Goal: Entertainment & Leisure: Consume media (video, audio)

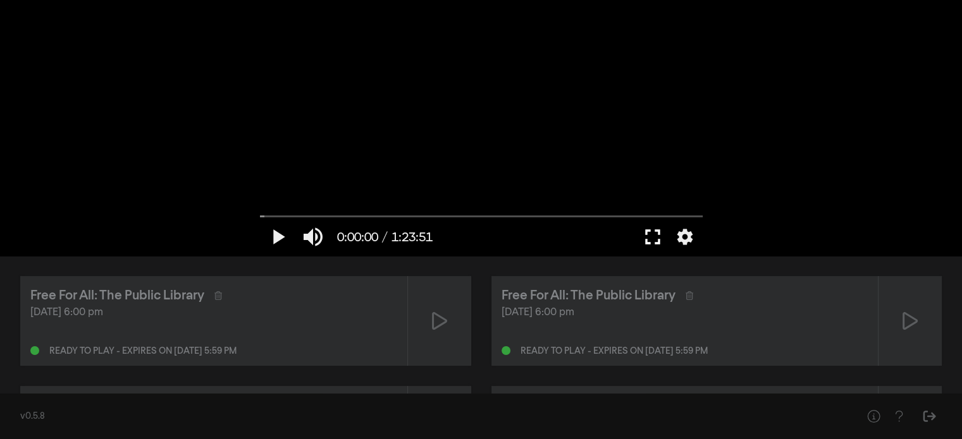
click at [657, 233] on button "fullscreen" at bounding box center [652, 237] width 35 height 38
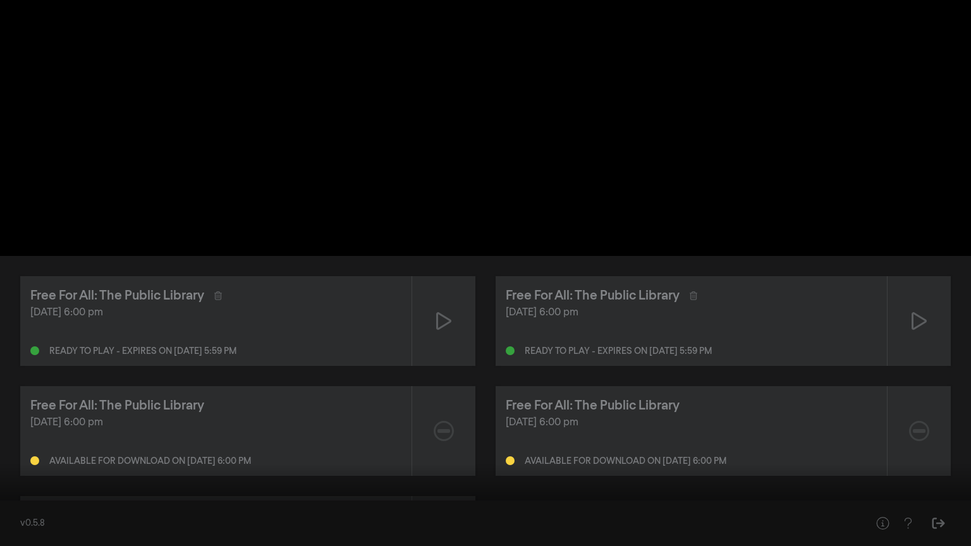
click at [941, 439] on button "settings" at bounding box center [946, 527] width 29 height 38
click at [924, 430] on label "Captions Off" at bounding box center [886, 430] width 158 height 25
click at [907, 439] on button "English" at bounding box center [886, 446] width 158 height 19
click at [650, 439] on div at bounding box center [541, 527] width 712 height 38
click at [6, 439] on button "play_arrow" at bounding box center [23, 527] width 35 height 38
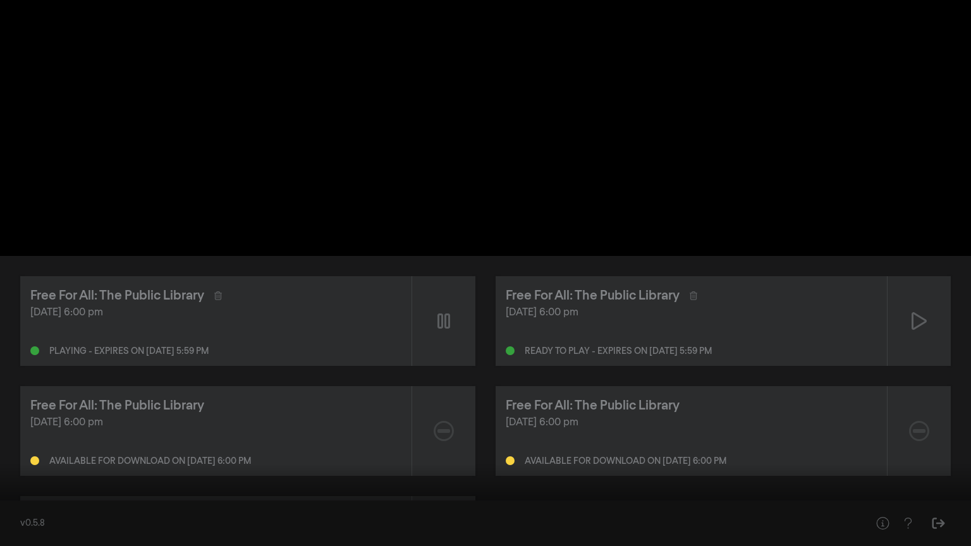
click at [15, 439] on button "pause" at bounding box center [23, 527] width 35 height 38
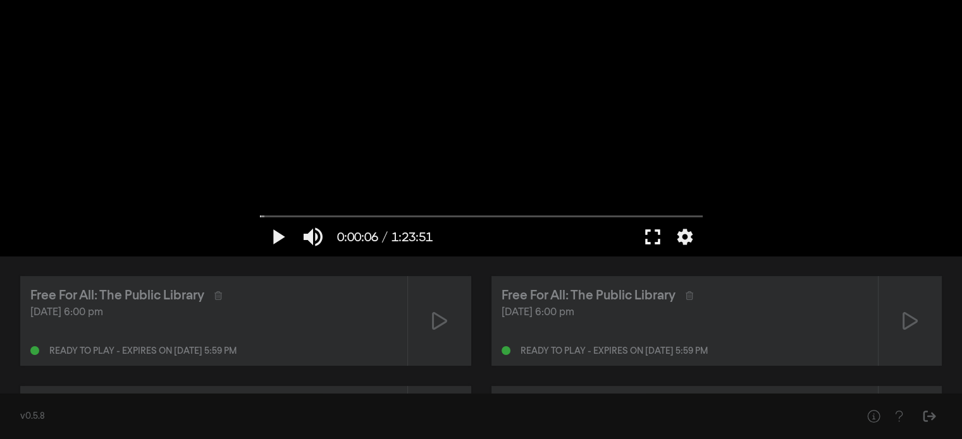
click at [652, 241] on button "fullscreen" at bounding box center [652, 237] width 35 height 38
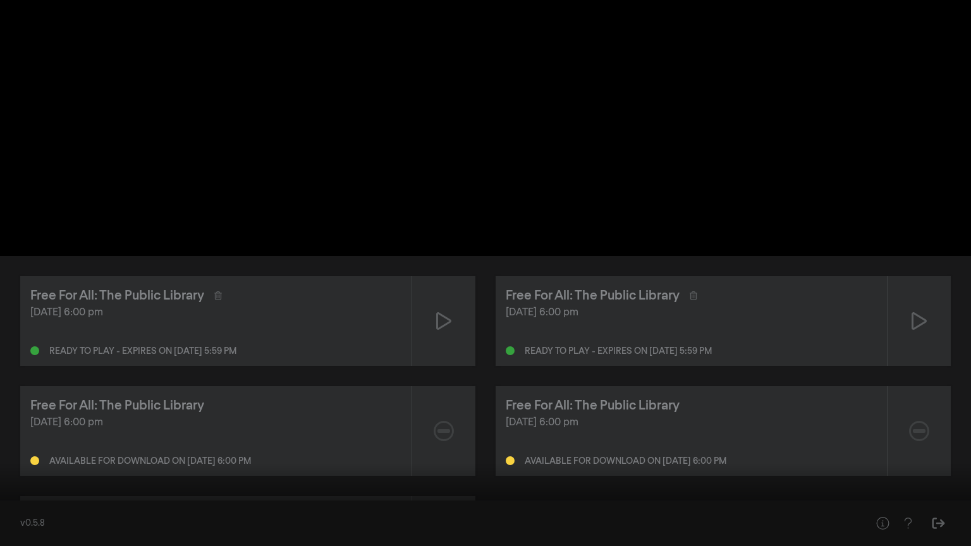
click at [948, 439] on button "settings" at bounding box center [946, 527] width 29 height 38
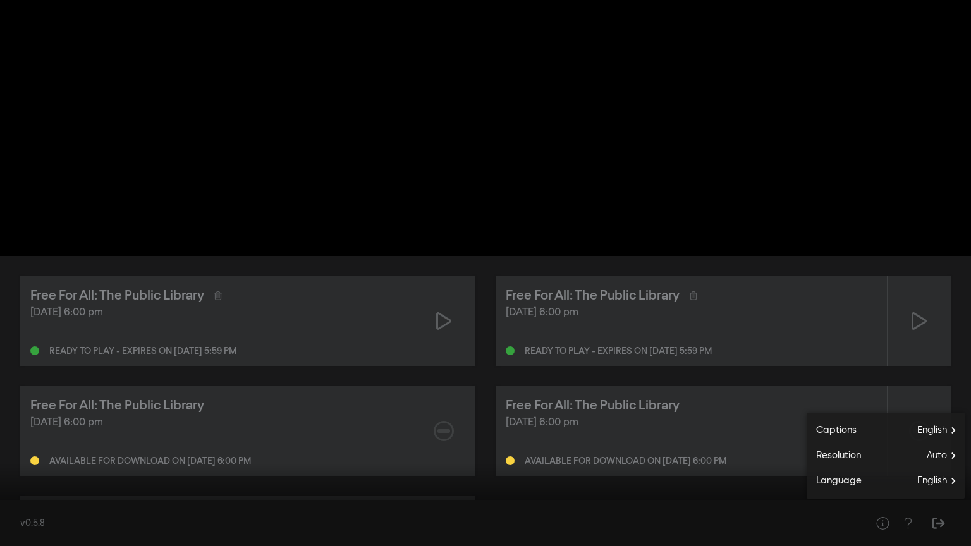
click at [948, 439] on button "settings" at bounding box center [946, 527] width 29 height 38
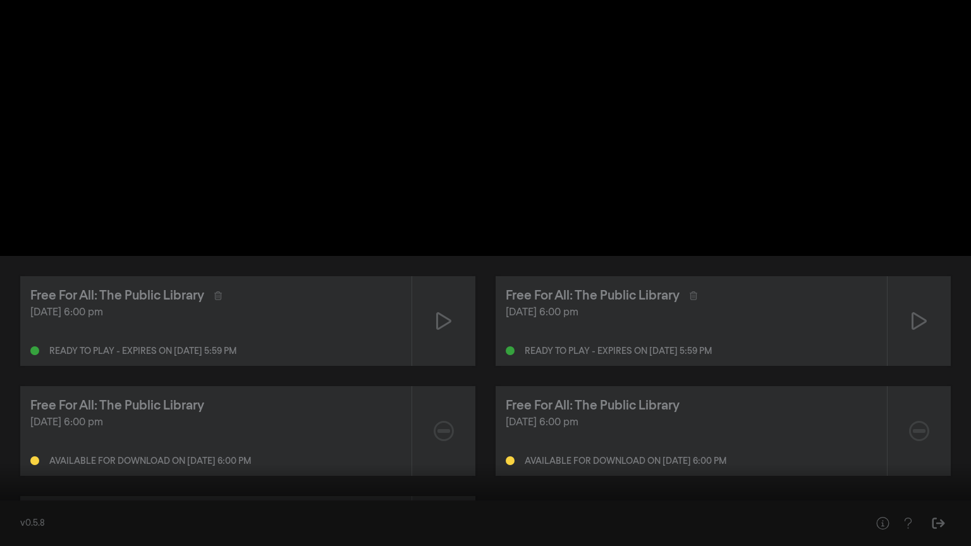
click at [948, 439] on button "settings" at bounding box center [946, 527] width 29 height 38
click at [943, 424] on span "English" at bounding box center [940, 430] width 47 height 19
click at [908, 439] on button "English done" at bounding box center [886, 446] width 158 height 19
click at [752, 393] on div at bounding box center [485, 273] width 971 height 546
click at [20, 439] on button "play_arrow" at bounding box center [23, 527] width 35 height 38
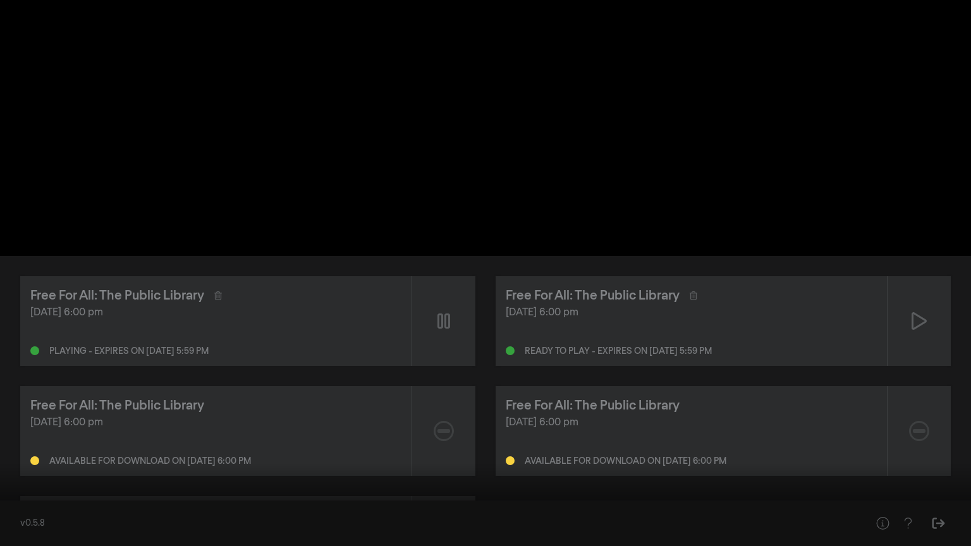
type input "14.591031"
type input "0.805263157894737"
type input "14.717135"
type input "0.805263157894737"
click at [99, 439] on input "Volume" at bounding box center [92, 528] width 32 height 8
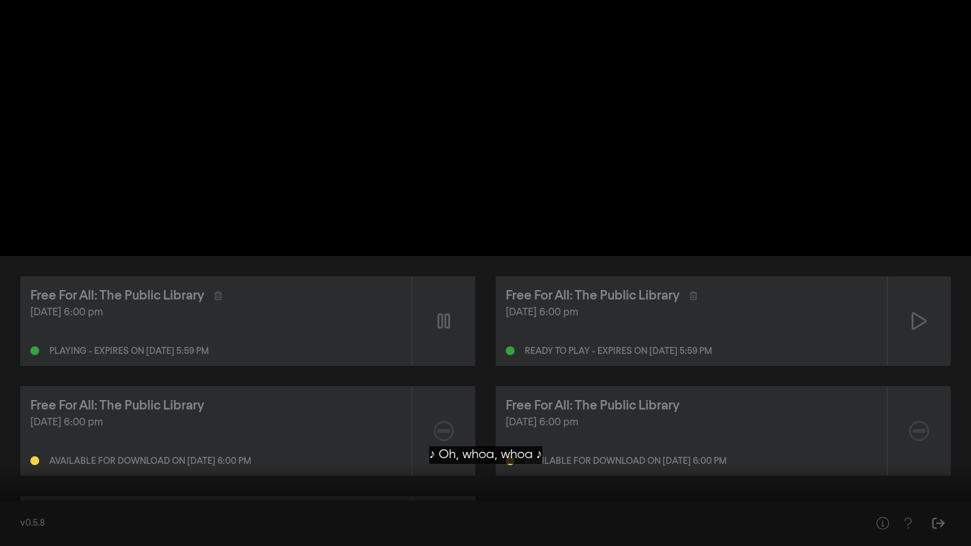
type input "17.325039"
type input "0.868421052631579"
type input "17.406518"
type input "0.952631578947368"
type input "17.423999"
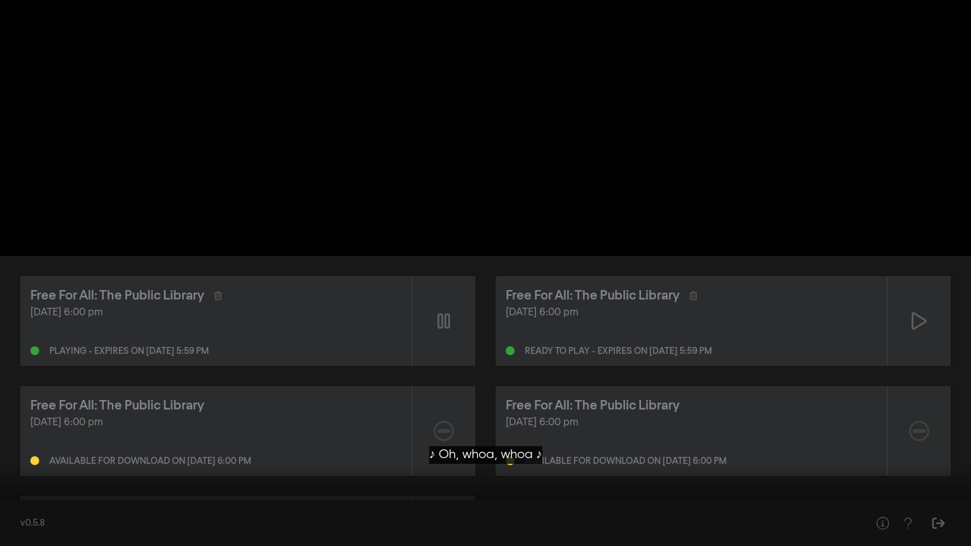
type input "1"
type input "17.856875"
drag, startPoint x: 101, startPoint y: 525, endPoint x: 109, endPoint y: 525, distance: 8.2
type input "1"
click at [108, 439] on input "Volume" at bounding box center [92, 528] width 32 height 8
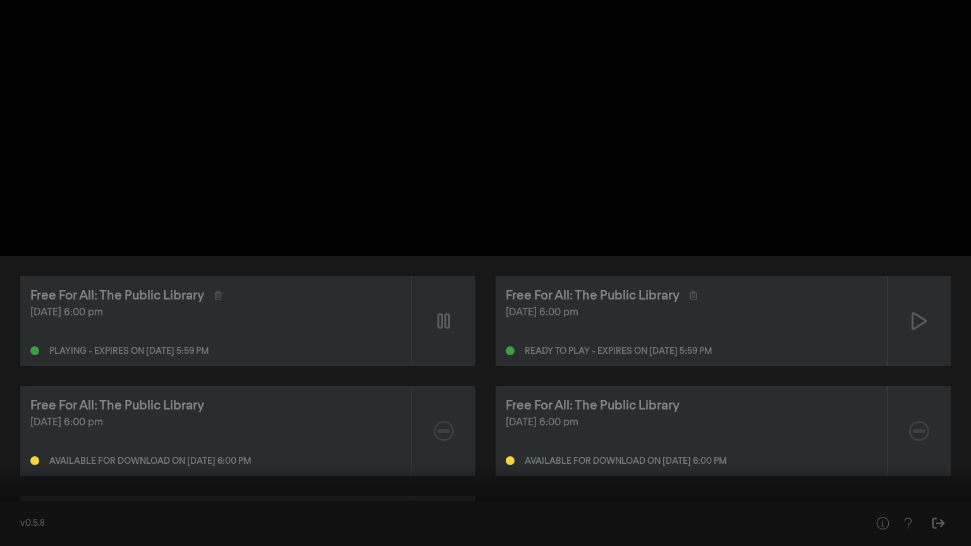
type input "21.491894"
